Goal: Task Accomplishment & Management: Manage account settings

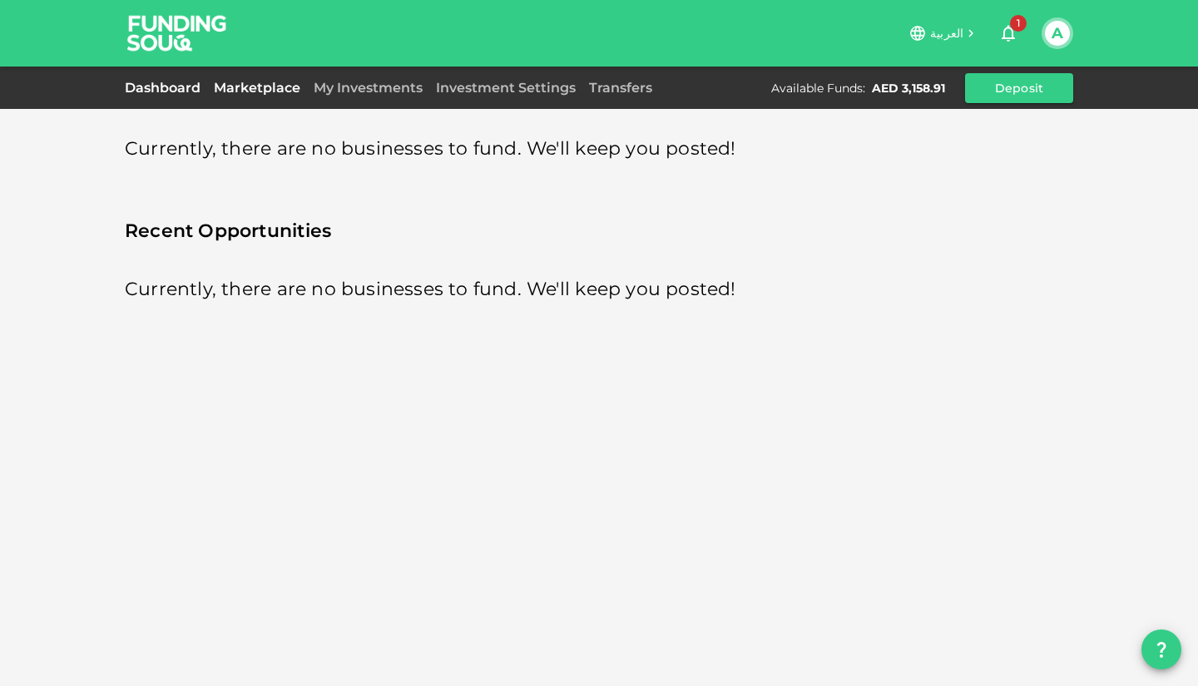
click at [153, 89] on link "Dashboard" at bounding box center [166, 88] width 82 height 16
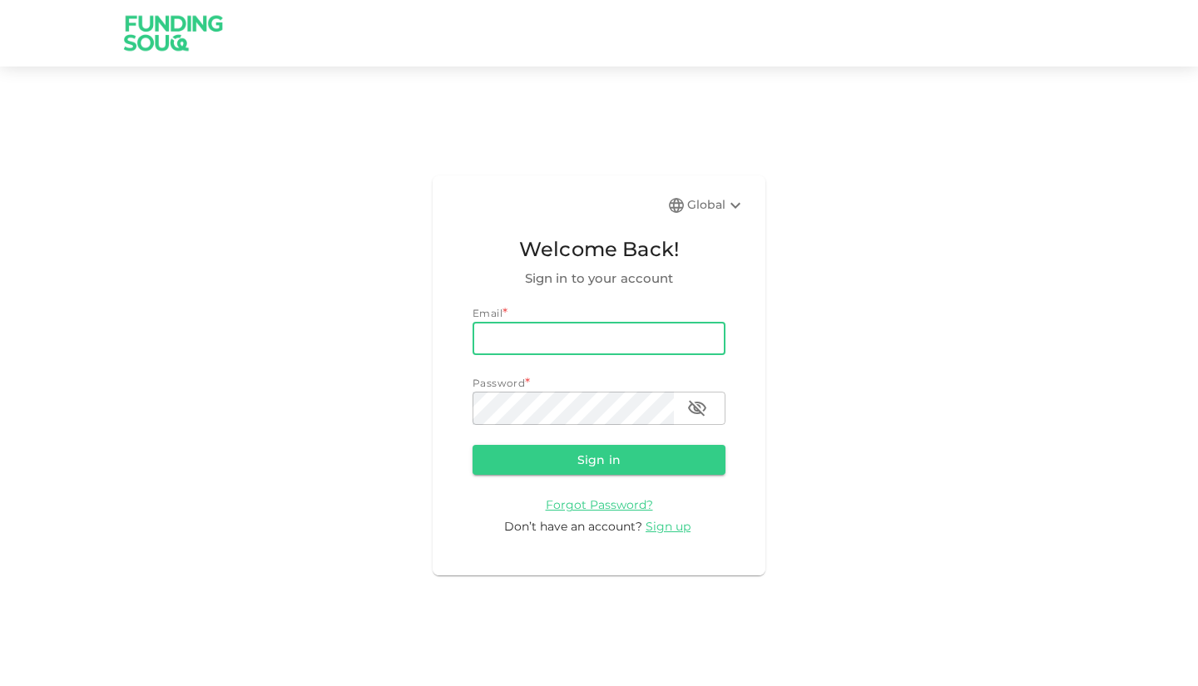
click at [508, 335] on input "email" at bounding box center [599, 338] width 253 height 33
type input "[EMAIL_ADDRESS][DOMAIN_NAME]"
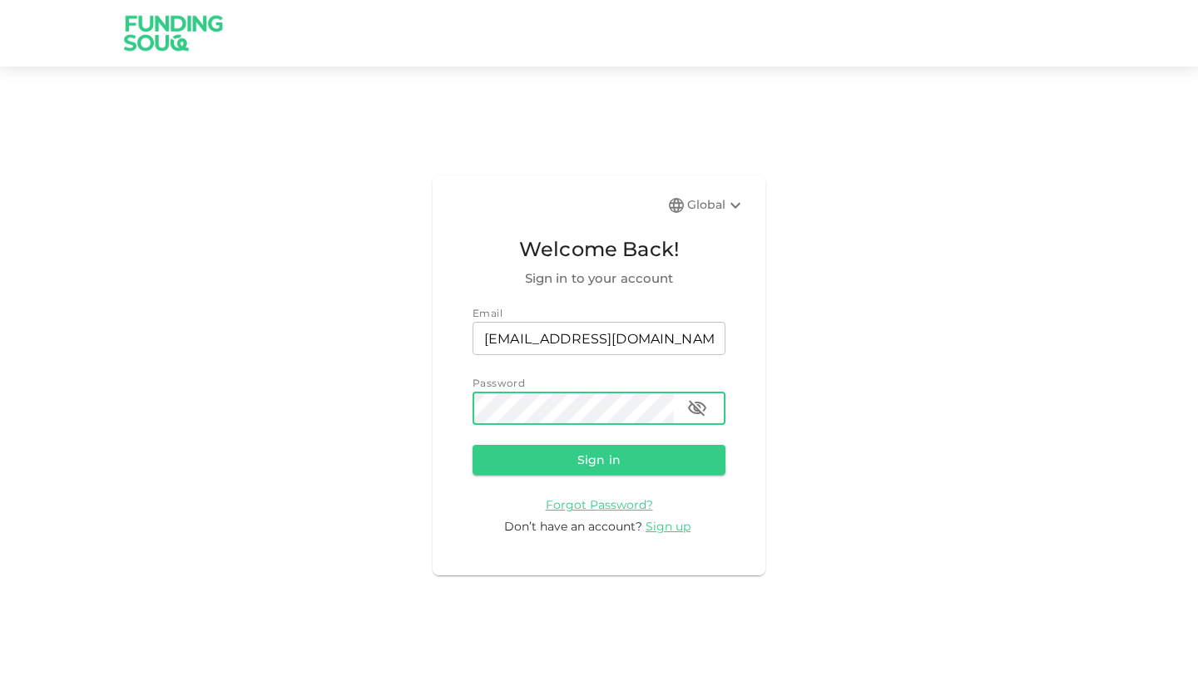
click at [473, 445] on button "Sign in" at bounding box center [599, 460] width 253 height 30
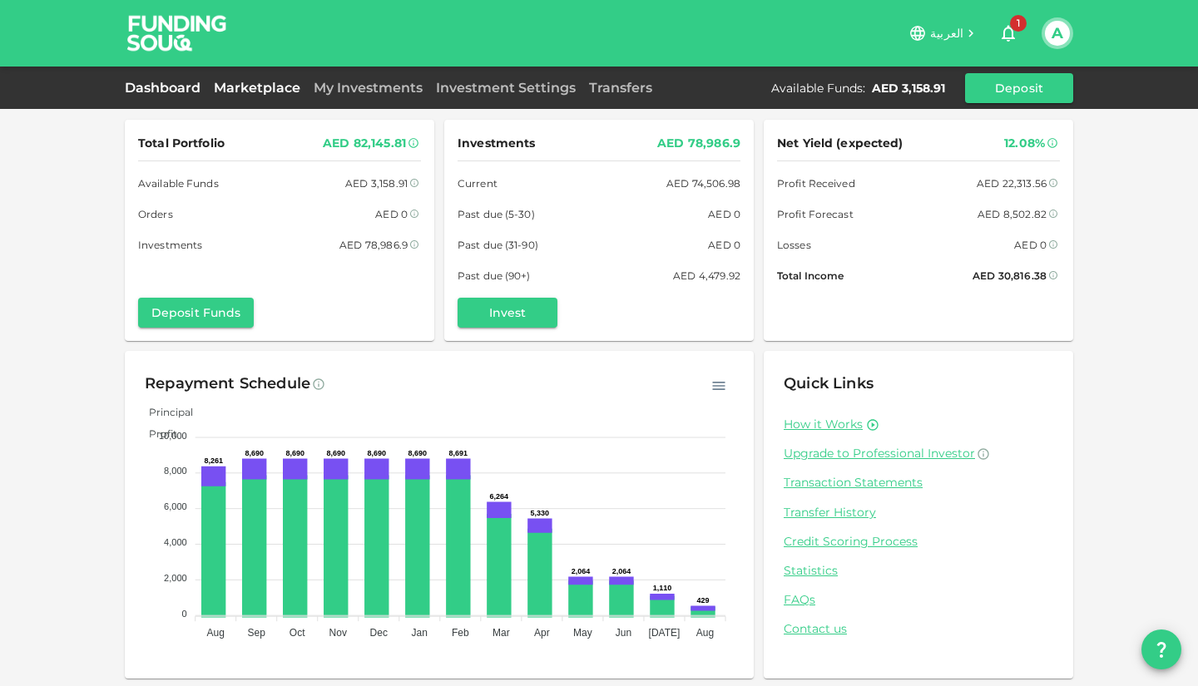
click at [252, 85] on link "Marketplace" at bounding box center [257, 88] width 100 height 16
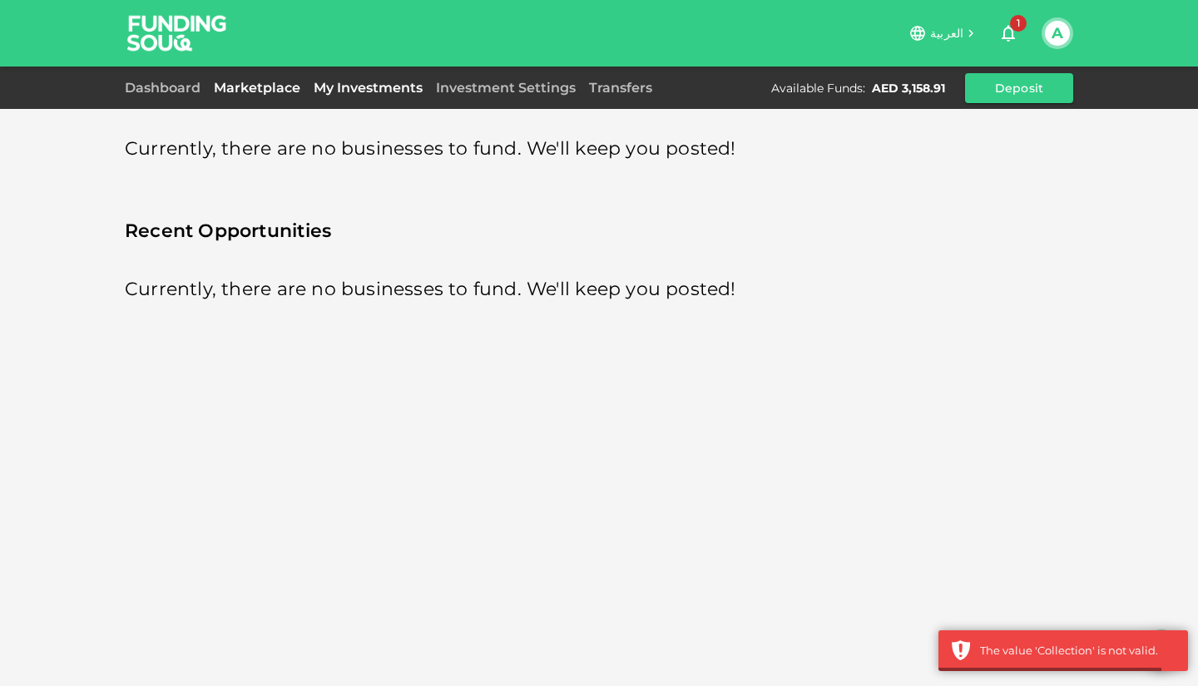
click at [347, 87] on link "My Investments" at bounding box center [368, 88] width 122 height 16
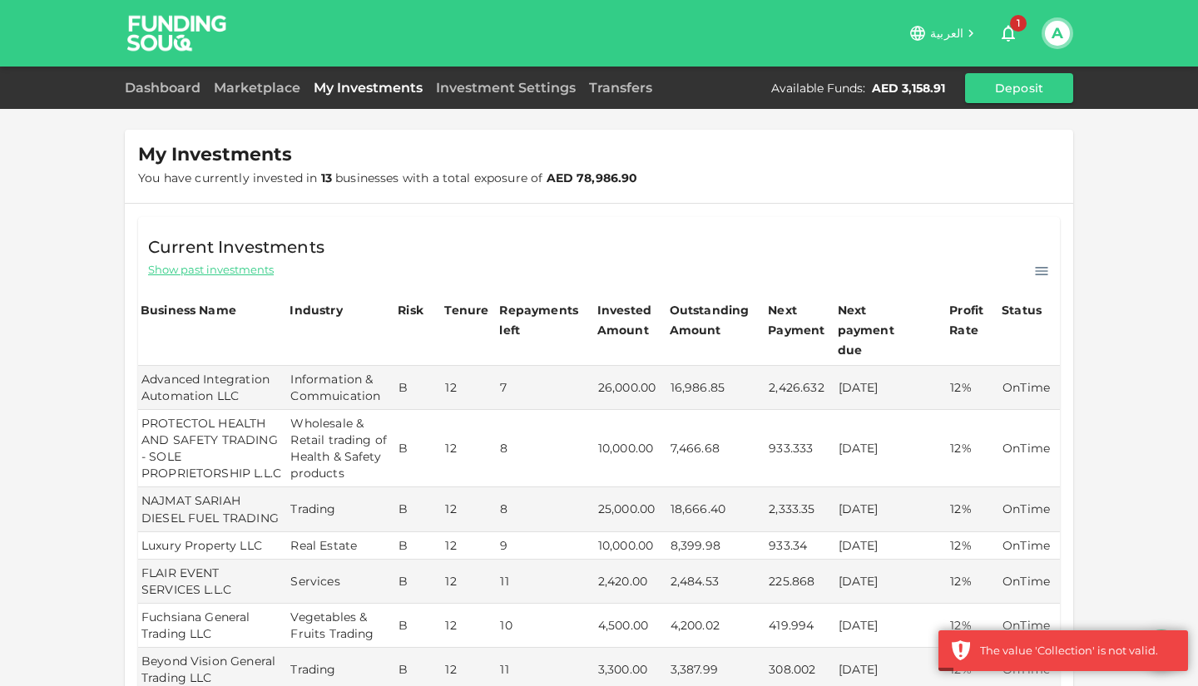
click at [151, 206] on div "Current Investments Show past investments Business Name Industry Risk Tenure Re…" at bounding box center [599, 672] width 949 height 936
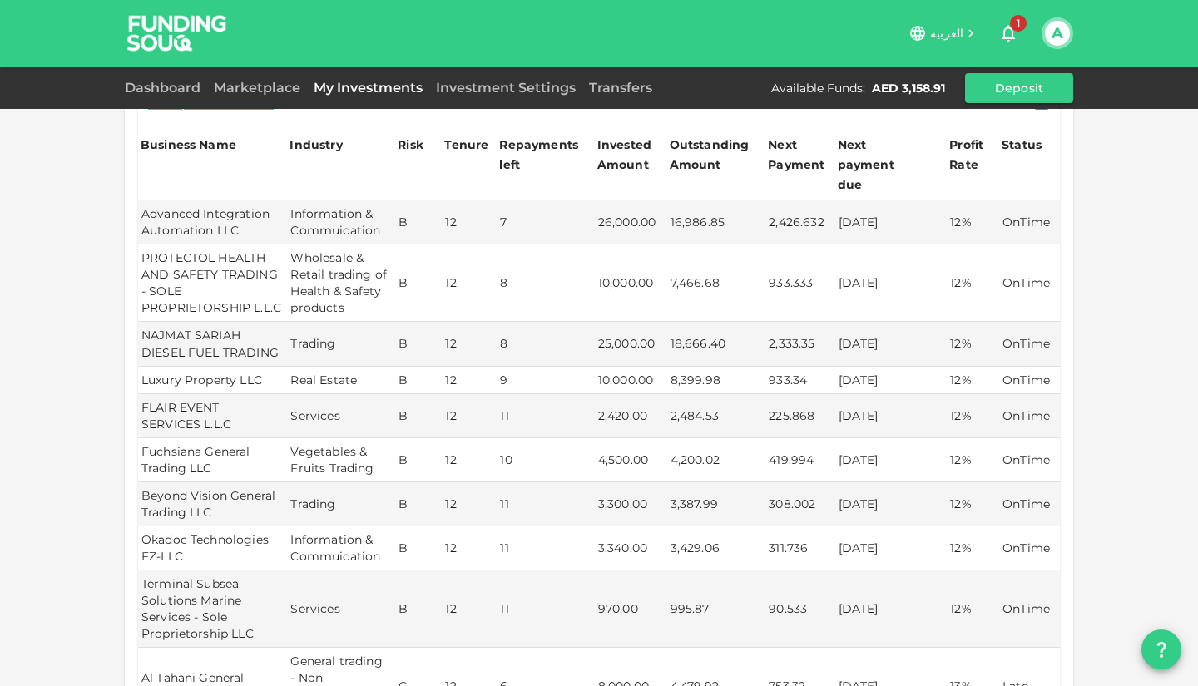
scroll to position [127, 0]
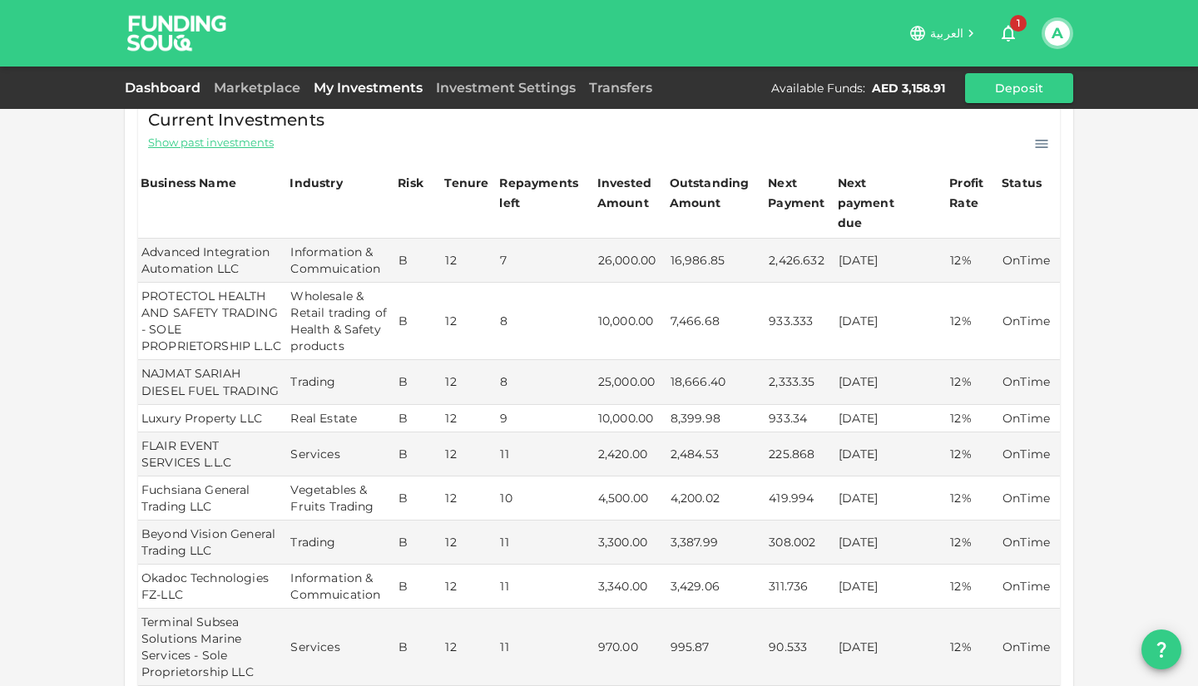
click at [142, 84] on link "Dashboard" at bounding box center [166, 88] width 82 height 16
